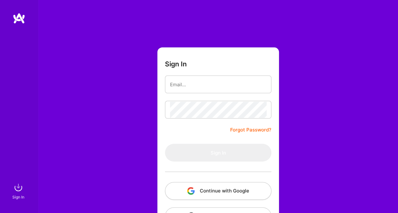
click at [18, 18] on img at bounding box center [19, 18] width 13 height 11
click at [204, 85] on input "email" at bounding box center [218, 85] width 96 height 16
type input "manuu.manu@live.com"
click at [250, 131] on link "Forgot Password?" at bounding box center [250, 130] width 41 height 8
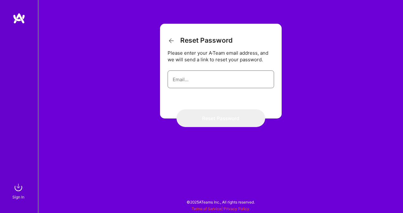
click at [188, 79] on input "email" at bounding box center [221, 80] width 96 height 16
type input "manuu.manu@live.com"
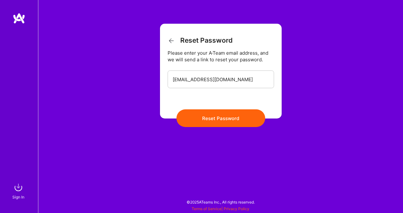
click at [225, 119] on button "Reset Password" at bounding box center [220, 119] width 89 height 18
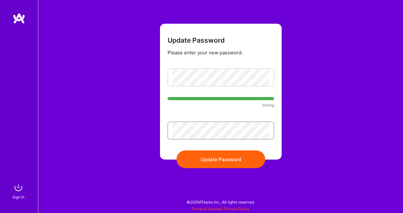
click at [176, 151] on button "Update Password" at bounding box center [220, 160] width 89 height 18
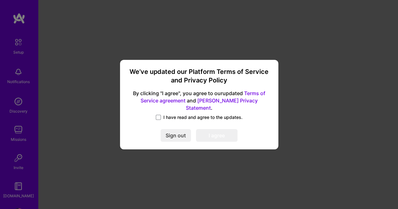
click at [316, 84] on div "We’ve updated our Platform Terms of Service and Privacy Policy By clicking "I a…" at bounding box center [199, 104] width 398 height 209
click at [158, 115] on span at bounding box center [158, 117] width 5 height 5
click at [0, 0] on input "I have read and agree to the updates." at bounding box center [0, 0] width 0 height 0
click at [221, 129] on button "I agree" at bounding box center [216, 135] width 41 height 13
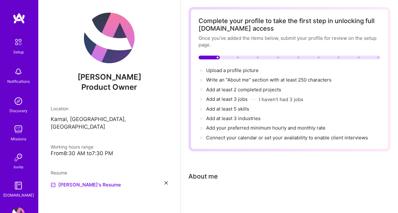
scroll to position [42, 0]
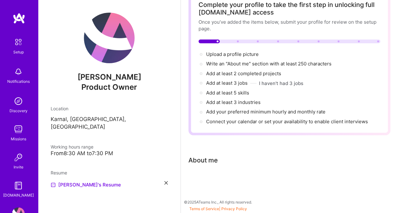
click at [12, 135] on img at bounding box center [18, 129] width 13 height 13
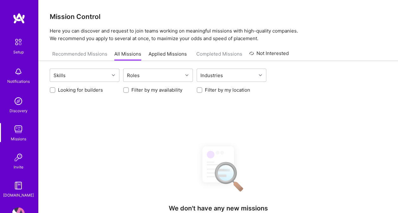
click at [12, 135] on img at bounding box center [18, 129] width 13 height 13
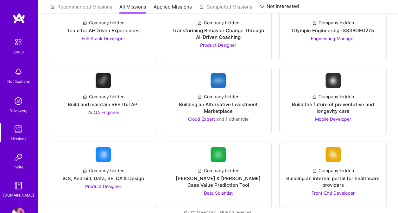
scroll to position [1265, 0]
